Goal: Information Seeking & Learning: Learn about a topic

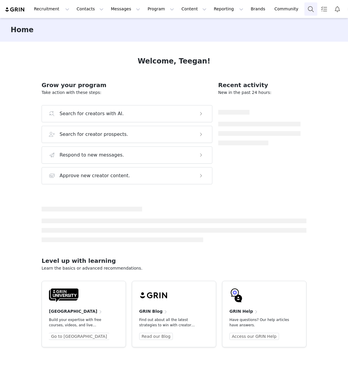
click at [305, 11] on button "Search" at bounding box center [311, 8] width 13 height 13
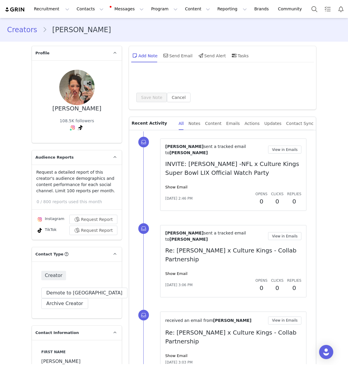
type input "+1 ([GEOGRAPHIC_DATA])"
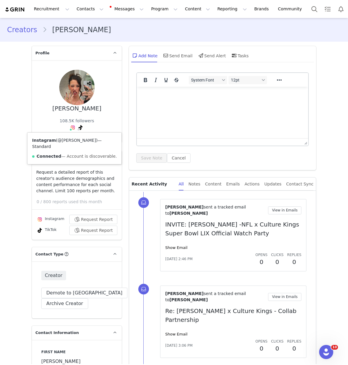
click at [73, 141] on link "@alanahchannon" at bounding box center [77, 140] width 38 height 5
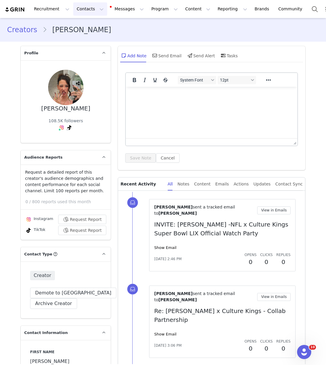
click at [80, 7] on button "Contacts Contacts" at bounding box center [90, 8] width 34 height 13
click at [84, 25] on p "Creators" at bounding box center [83, 26] width 18 height 6
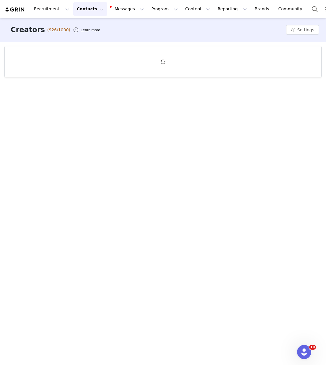
click at [97, 14] on button "Contacts Contacts" at bounding box center [90, 8] width 34 height 13
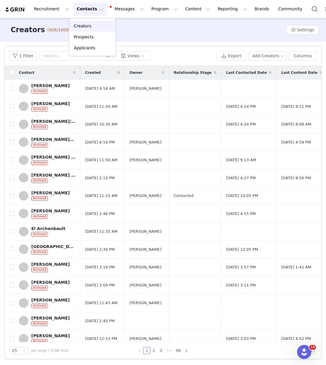
click at [103, 25] on div "Creators" at bounding box center [93, 26] width 40 height 6
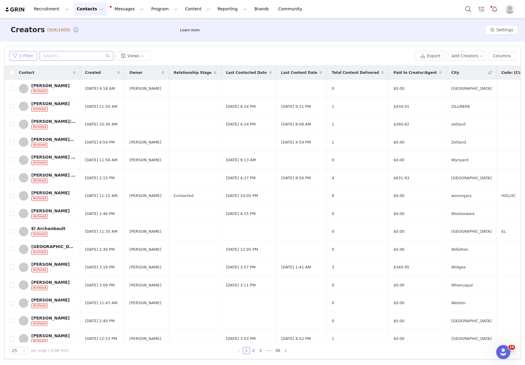
click at [21, 53] on button "1 Filter" at bounding box center [23, 55] width 28 height 9
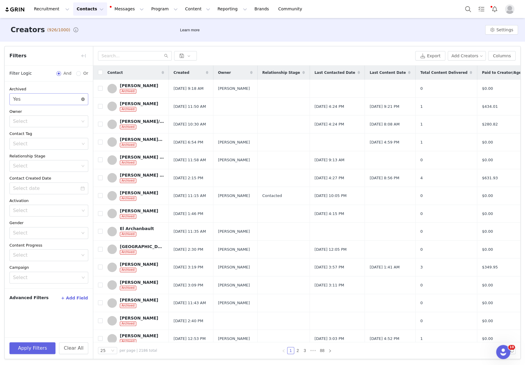
click at [81, 99] on icon "icon: close-circle" at bounding box center [83, 99] width 4 height 4
click at [51, 97] on div "Select" at bounding box center [45, 99] width 65 height 6
click at [46, 121] on li "No" at bounding box center [48, 121] width 79 height 9
click at [49, 186] on input at bounding box center [48, 188] width 79 height 12
click at [52, 164] on div "Select" at bounding box center [45, 166] width 65 height 6
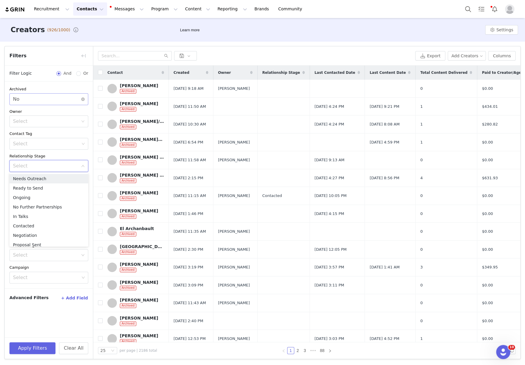
click at [47, 96] on div "Select No" at bounding box center [47, 99] width 68 height 11
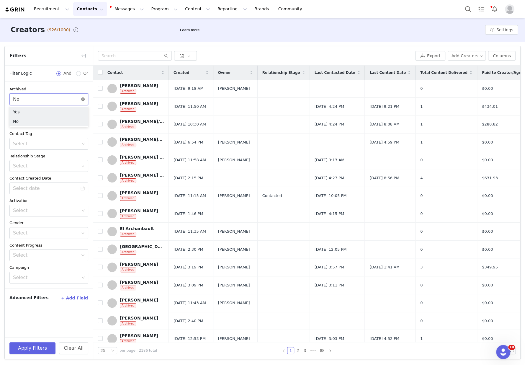
click at [84, 99] on icon "icon: close-circle" at bounding box center [83, 99] width 4 height 4
click at [75, 299] on button "+ Add Field" at bounding box center [74, 297] width 27 height 9
click at [63, 315] on div "Select" at bounding box center [45, 318] width 65 height 6
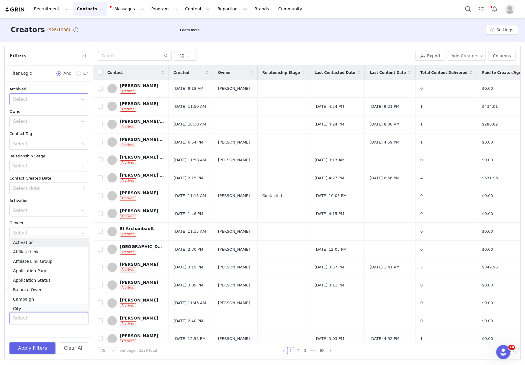
scroll to position [3, 0]
click at [45, 302] on li "City" at bounding box center [48, 305] width 79 height 9
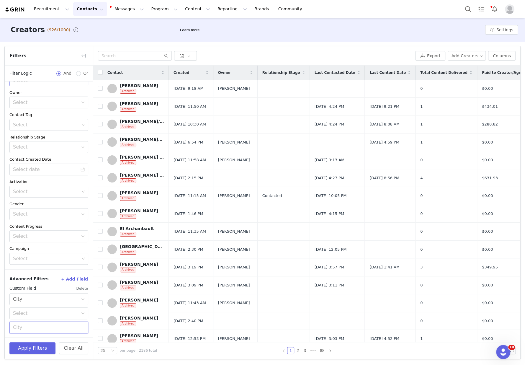
click at [46, 327] on input "text" at bounding box center [48, 327] width 79 height 12
type input "Brisbane"
click at [50, 308] on div "Select" at bounding box center [47, 313] width 68 height 11
click at [47, 326] on li "Equal" at bounding box center [48, 325] width 79 height 9
click at [32, 352] on button "Apply Filters" at bounding box center [32, 348] width 46 height 12
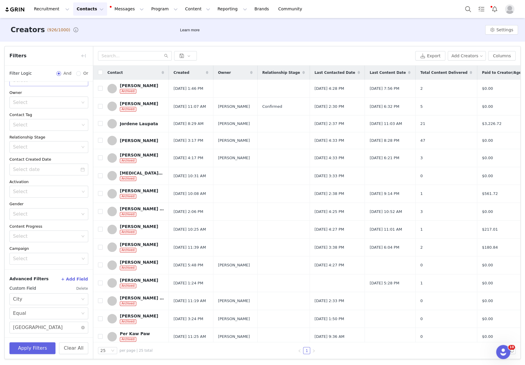
click at [200, 73] on div "Created" at bounding box center [191, 73] width 44 height 14
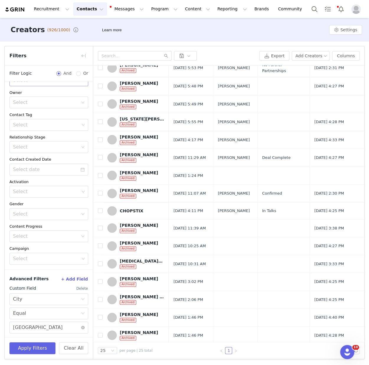
scroll to position [10, 0]
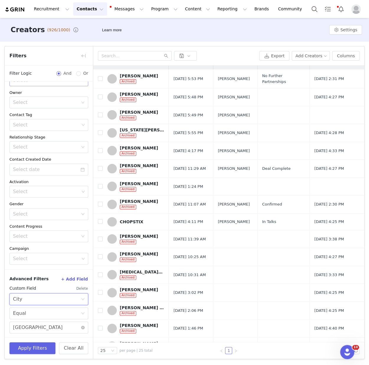
click at [36, 300] on div "Select City" at bounding box center [47, 298] width 68 height 11
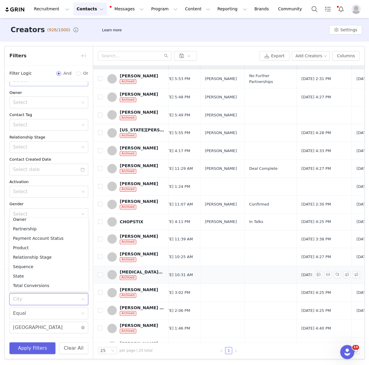
scroll to position [0, 13]
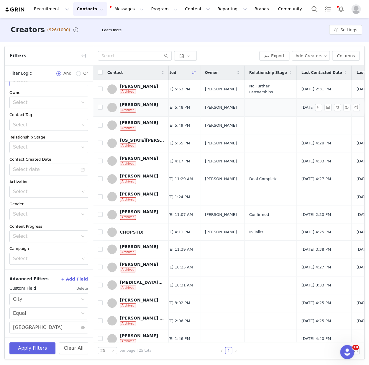
drag, startPoint x: 158, startPoint y: 101, endPoint x: 153, endPoint y: 102, distance: 4.5
click at [153, 102] on td "Shania Lopez Archived" at bounding box center [136, 108] width 66 height 18
click at [143, 160] on link "Ella Hurst Archived" at bounding box center [135, 161] width 57 height 11
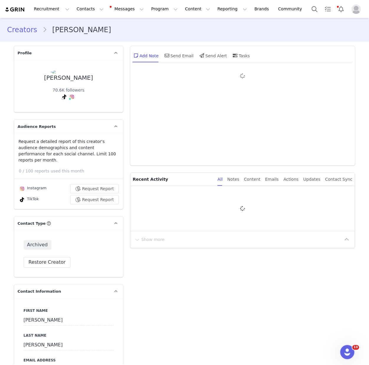
scroll to position [5, 0]
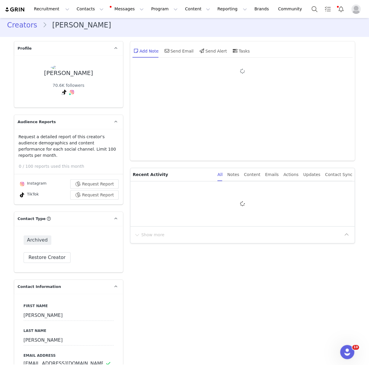
type input "+1 (United States)"
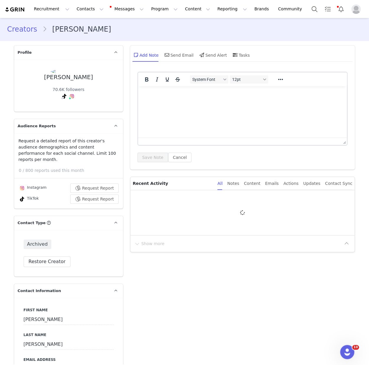
scroll to position [0, 0]
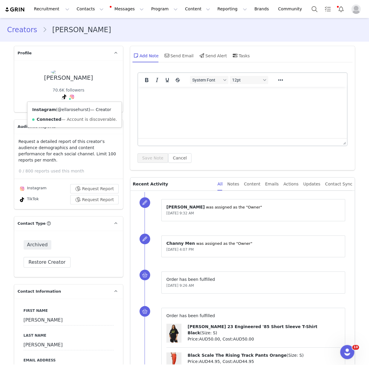
click at [71, 110] on link "@ellarosehurst" at bounding box center [73, 109] width 31 height 5
click at [58, 11] on button "Recruitment Recruitment" at bounding box center [51, 8] width 43 height 13
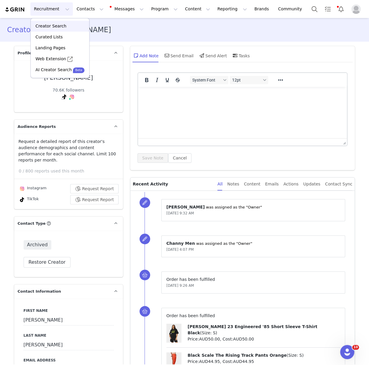
click at [56, 25] on p "Creator Search" at bounding box center [50, 26] width 31 height 6
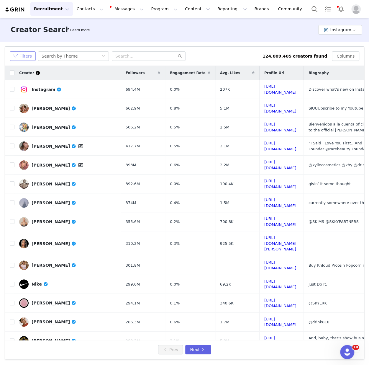
click at [28, 58] on button "Filters" at bounding box center [23, 55] width 26 height 9
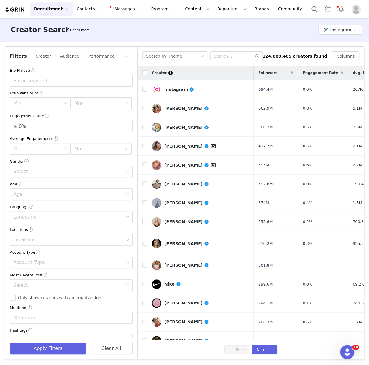
scroll to position [27, 0]
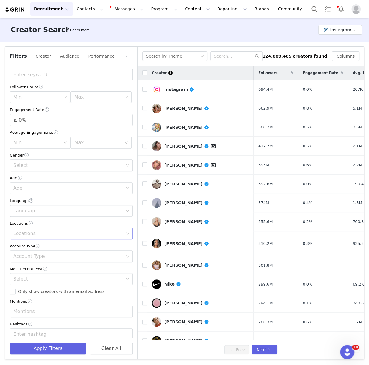
click at [45, 231] on div "Locations" at bounding box center [68, 234] width 111 height 6
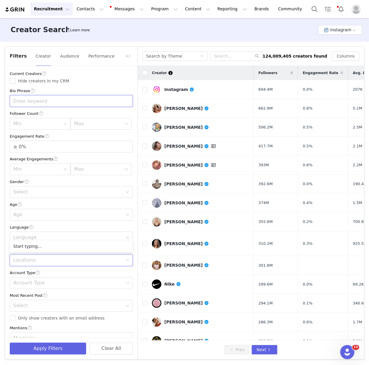
click at [38, 102] on input "text" at bounding box center [71, 101] width 123 height 12
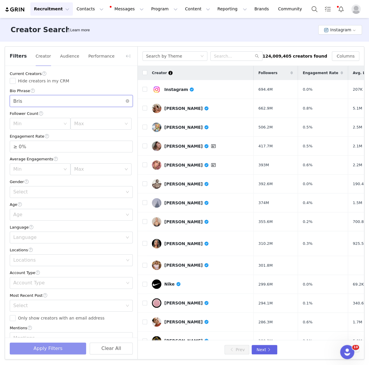
type input "Bris"
click at [36, 351] on button "Apply Filters" at bounding box center [48, 348] width 76 height 12
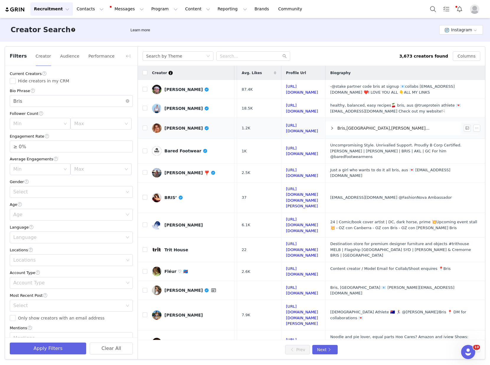
scroll to position [15, 132]
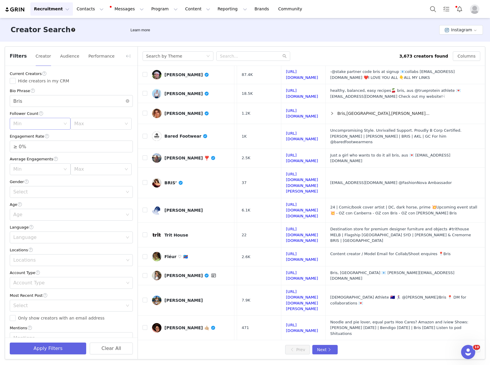
click at [40, 118] on div "Min" at bounding box center [40, 124] width 61 height 12
click at [31, 146] on li "5k" at bounding box center [40, 145] width 61 height 9
click at [84, 123] on div "Max" at bounding box center [97, 124] width 47 height 6
click at [78, 178] on li "250k" at bounding box center [101, 179] width 61 height 9
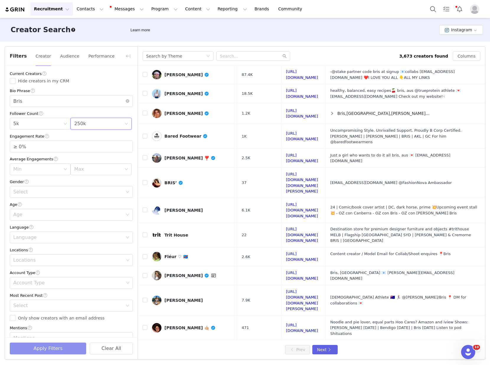
click at [34, 347] on button "Apply Filters" at bounding box center [48, 348] width 76 height 12
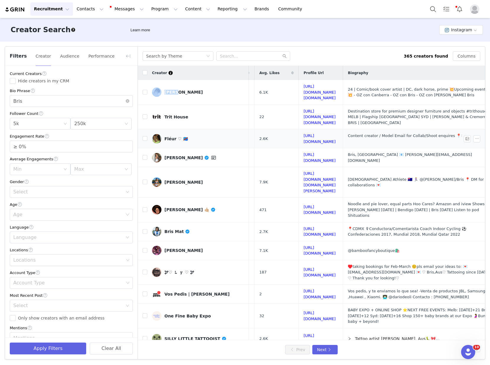
scroll to position [0, 132]
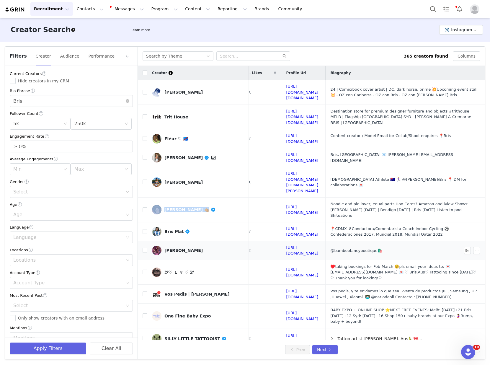
click at [170, 248] on div "Bris Felix" at bounding box center [183, 250] width 38 height 5
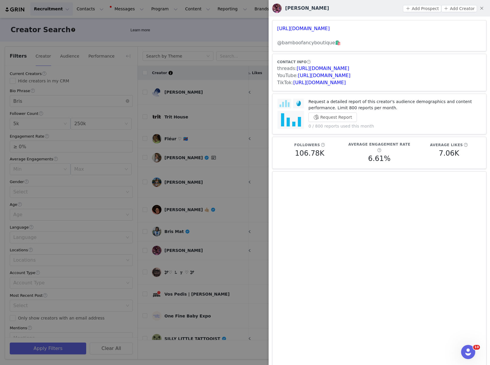
click at [199, 164] on div at bounding box center [245, 182] width 490 height 365
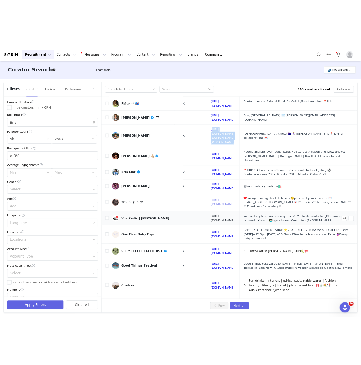
scroll to position [62, 132]
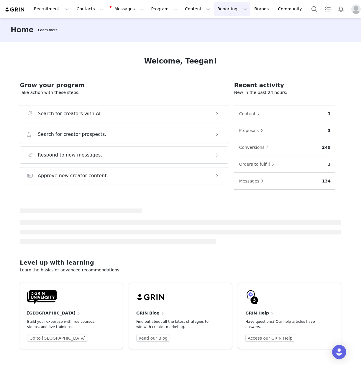
click at [223, 10] on button "Reporting Reporting" at bounding box center [232, 8] width 37 height 13
click at [219, 36] on p "Report Builder" at bounding box center [219, 37] width 30 height 6
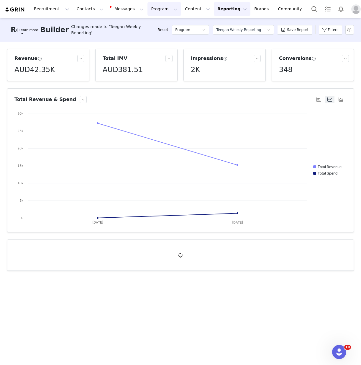
click at [148, 7] on button "Program Program" at bounding box center [165, 8] width 34 height 13
click at [151, 24] on p "Activations" at bounding box center [154, 26] width 23 height 6
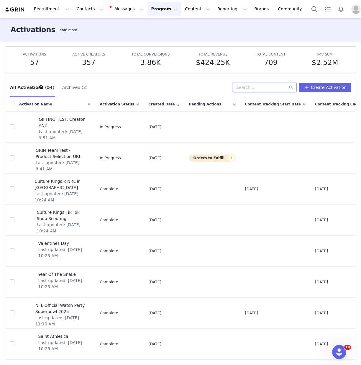
click at [259, 91] on input "text" at bounding box center [265, 87] width 64 height 9
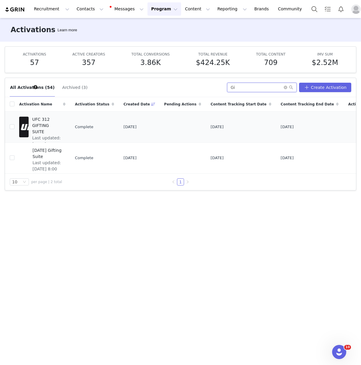
type input "G"
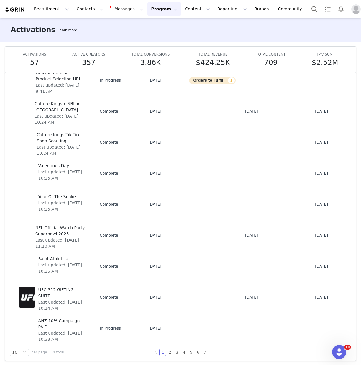
scroll to position [31, 0]
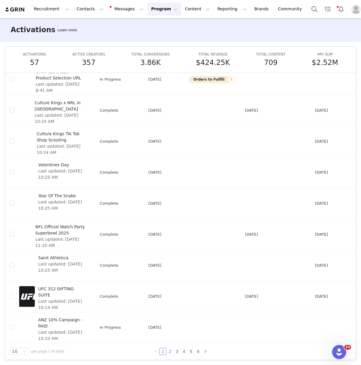
click at [170, 349] on link "2" at bounding box center [170, 351] width 6 height 6
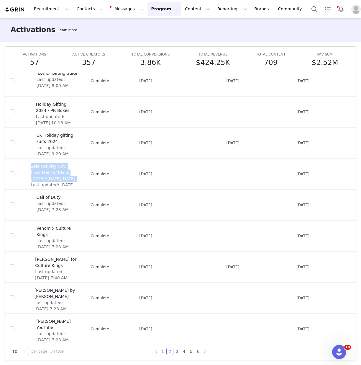
click at [177, 351] on link "3" at bounding box center [177, 351] width 6 height 6
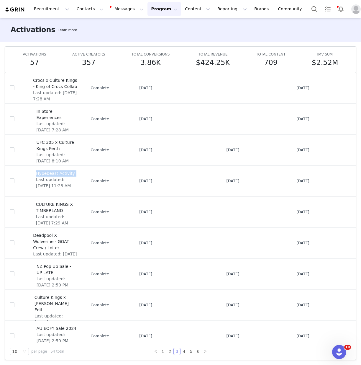
scroll to position [46, 0]
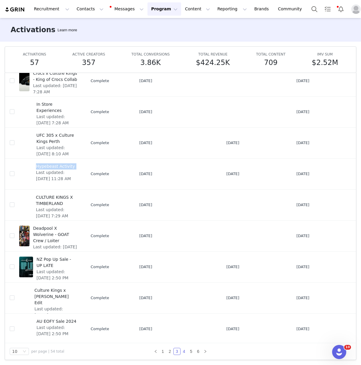
click at [185, 350] on link "4" at bounding box center [184, 351] width 6 height 6
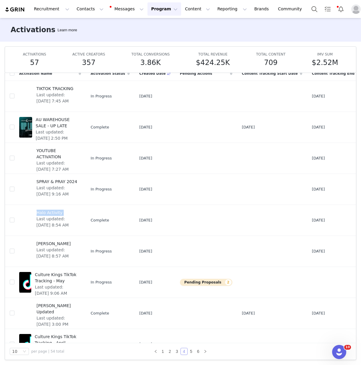
scroll to position [0, 0]
